Goal: Find specific page/section: Find specific page/section

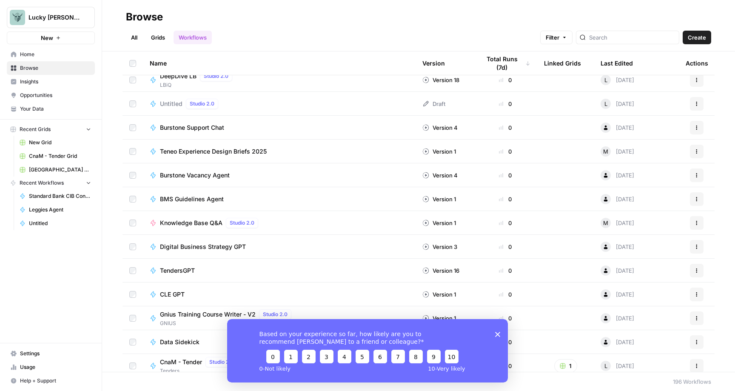
scroll to position [751, 0]
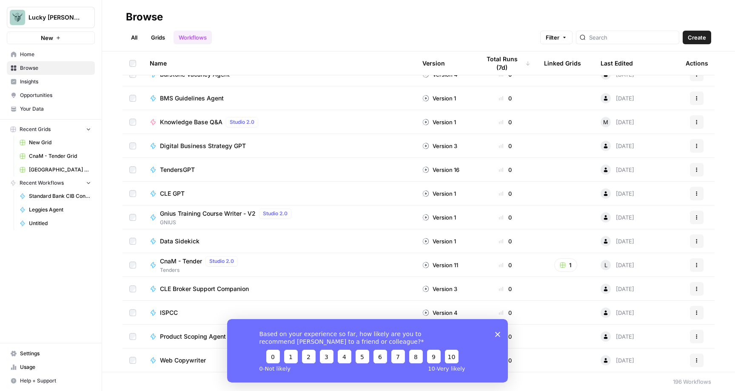
click at [497, 333] on polygon "Close survey" at bounding box center [497, 333] width 5 height 5
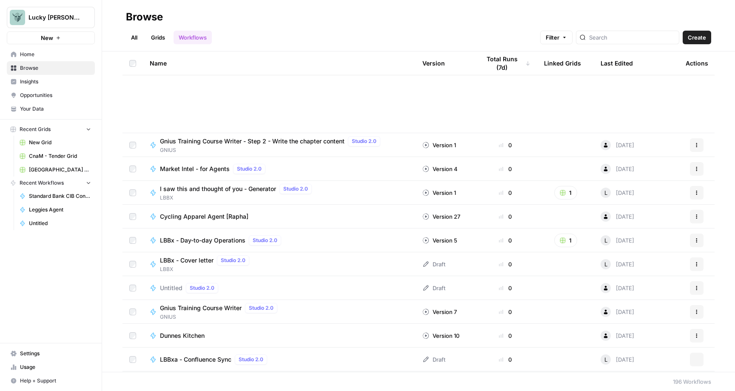
scroll to position [0, 0]
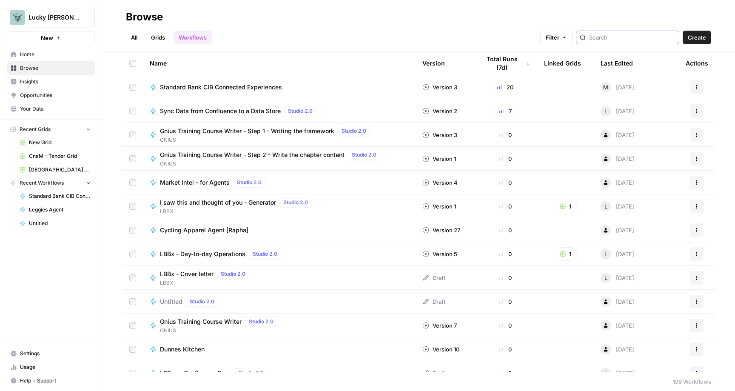
click at [633, 37] on input "search" at bounding box center [632, 37] width 86 height 9
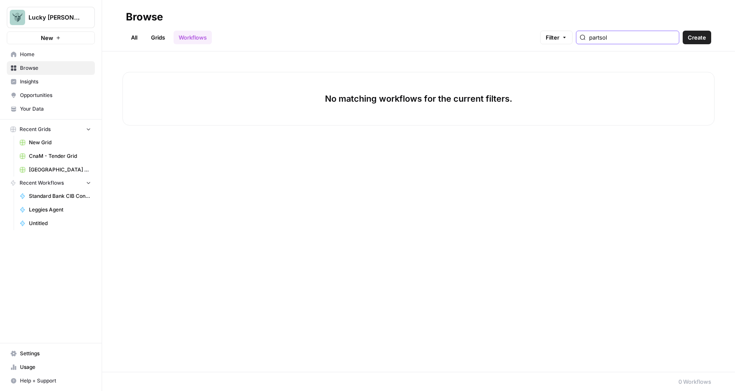
click at [630, 37] on input "partsol" at bounding box center [632, 37] width 86 height 9
click at [673, 38] on input "Atai" at bounding box center [632, 37] width 86 height 9
type input "Atai"
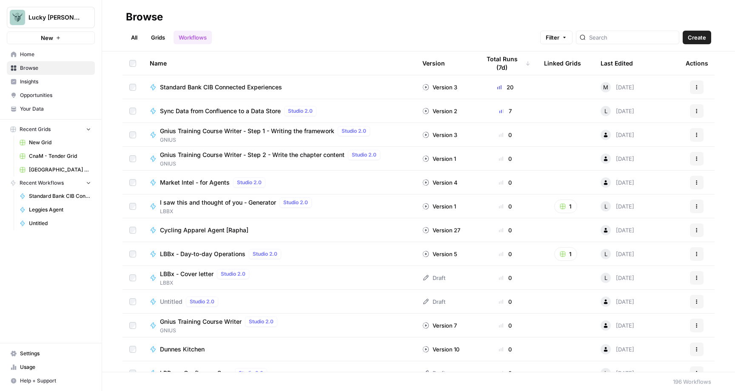
click at [523, 30] on div "All Grids Workflows Filter Create" at bounding box center [418, 34] width 585 height 20
click at [54, 209] on span "Leggies Agent" at bounding box center [60, 210] width 62 height 8
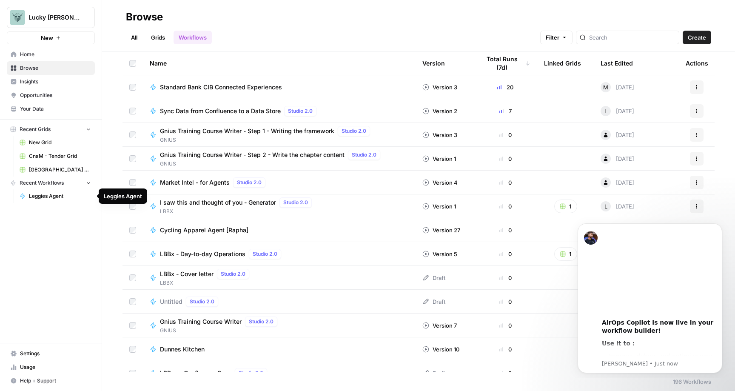
click at [54, 197] on span "Leggies Agent" at bounding box center [60, 196] width 62 height 8
